Goal: Find specific page/section

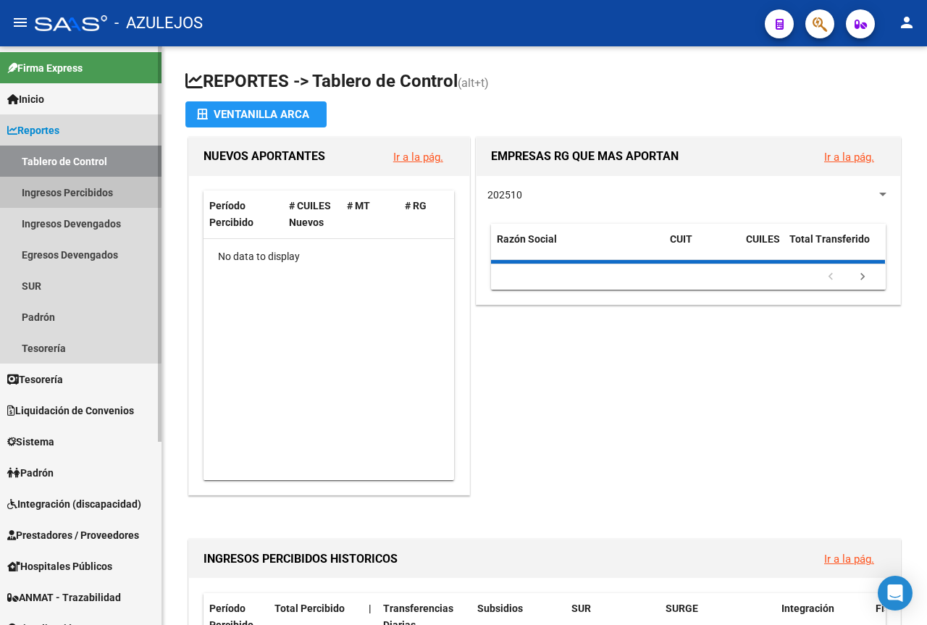
click at [78, 191] on link "Ingresos Percibidos" at bounding box center [80, 192] width 161 height 31
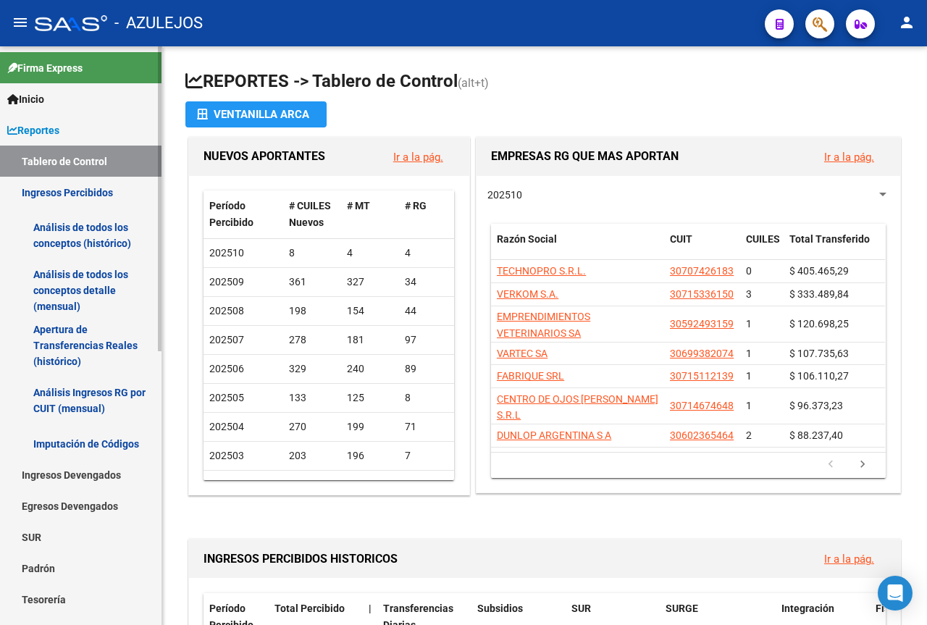
click at [75, 279] on link "Análisis de todos los conceptos detalle (mensual)" at bounding box center [80, 290] width 161 height 55
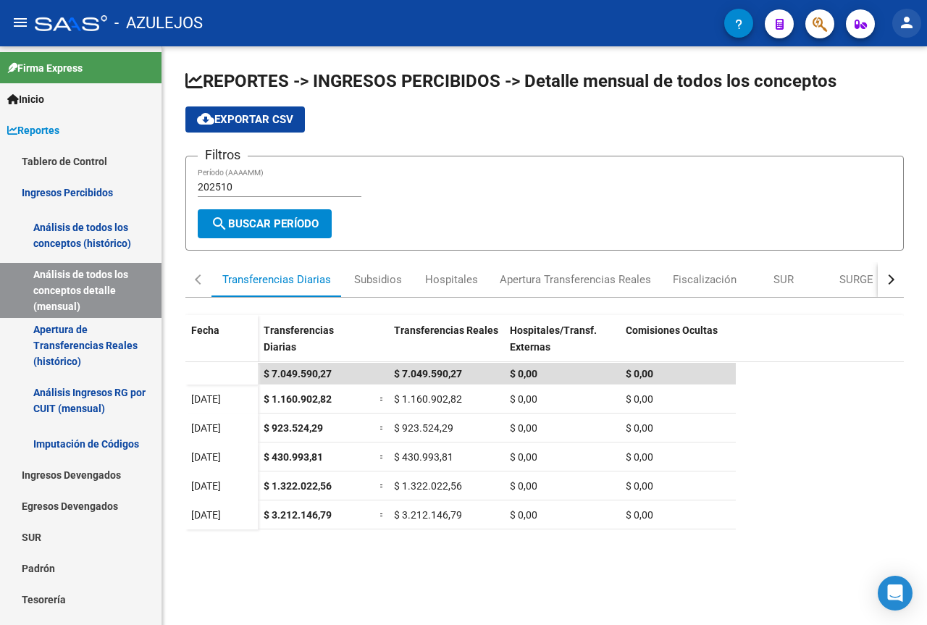
click at [911, 23] on mat-icon "person" at bounding box center [906, 22] width 17 height 17
click at [877, 94] on button "exit_to_app Salir" at bounding box center [877, 95] width 88 height 35
